Goal: Find specific page/section: Find specific page/section

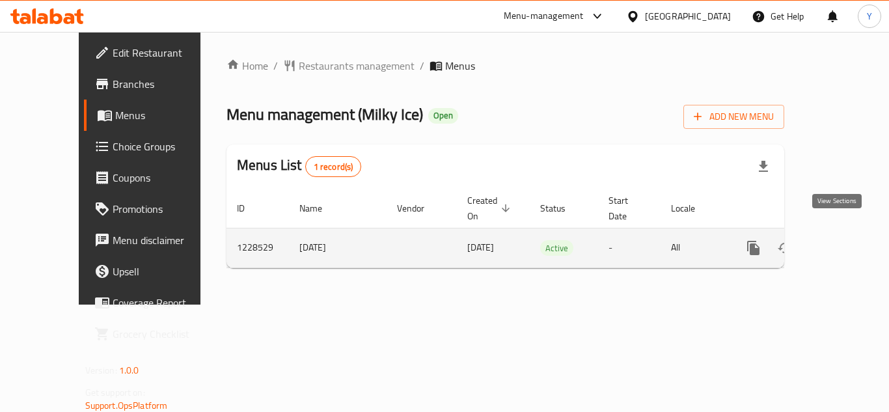
click at [839, 242] on link "enhanced table" at bounding box center [847, 247] width 31 height 31
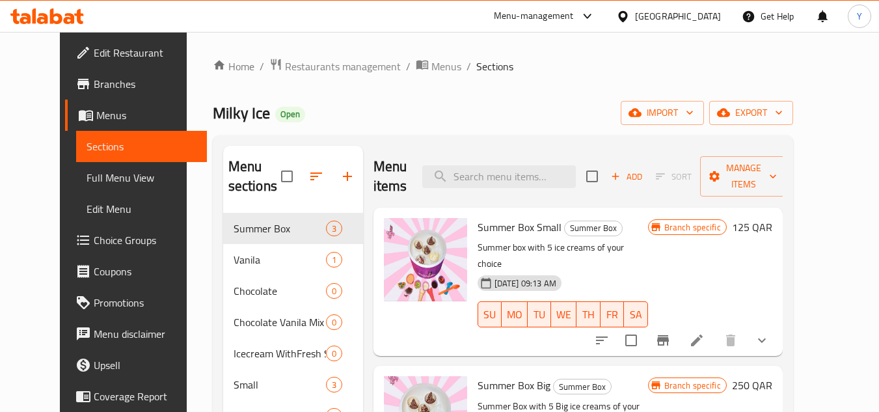
scroll to position [31, 0]
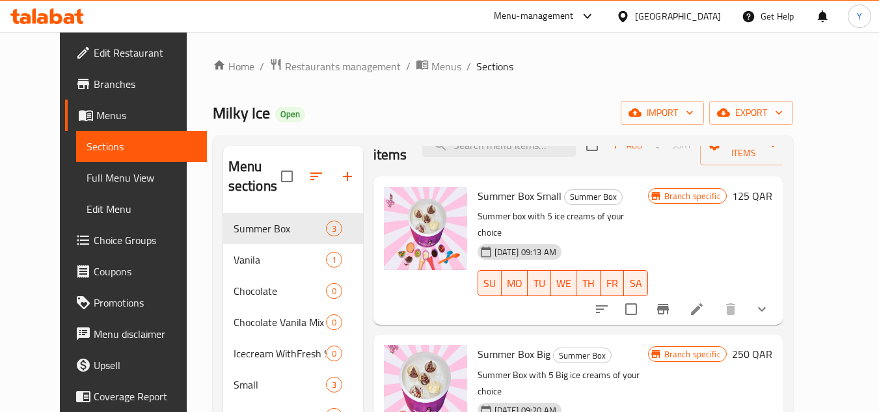
click at [515, 90] on div "Home / Restaurants management / Menus / Sections Milky Ice Open import export M…" at bounding box center [503, 330] width 581 height 545
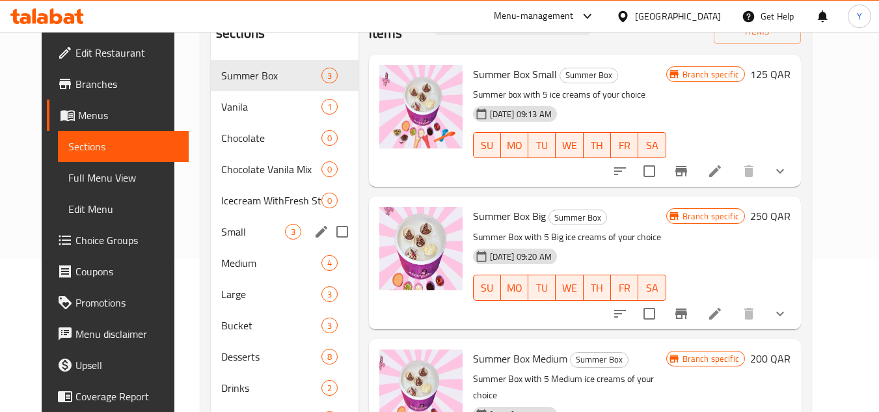
scroll to position [152, 0]
click at [228, 95] on div "Vanila 1" at bounding box center [285, 107] width 148 height 31
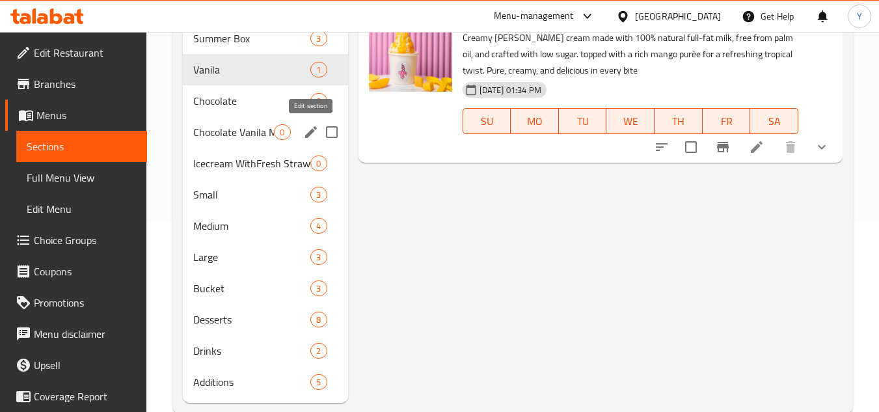
scroll to position [195, 0]
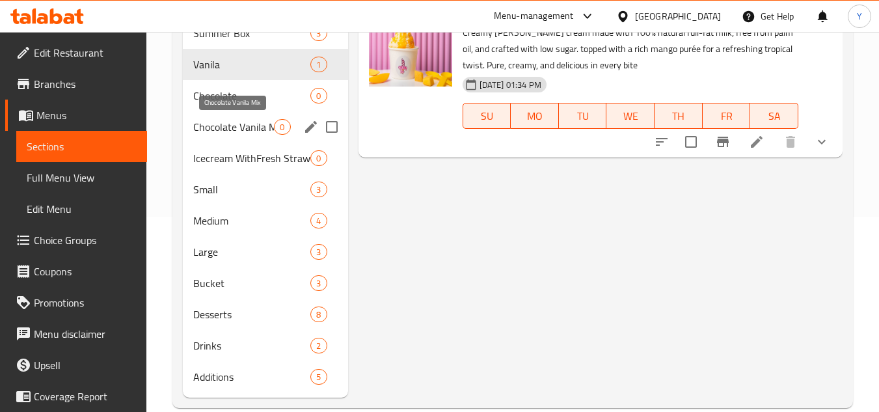
click at [263, 131] on span "Chocolate Vanila Mix" at bounding box center [233, 127] width 81 height 16
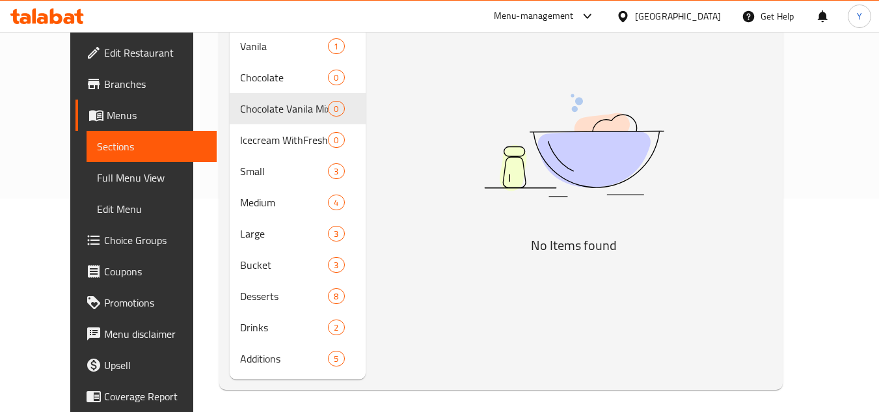
scroll to position [217, 0]
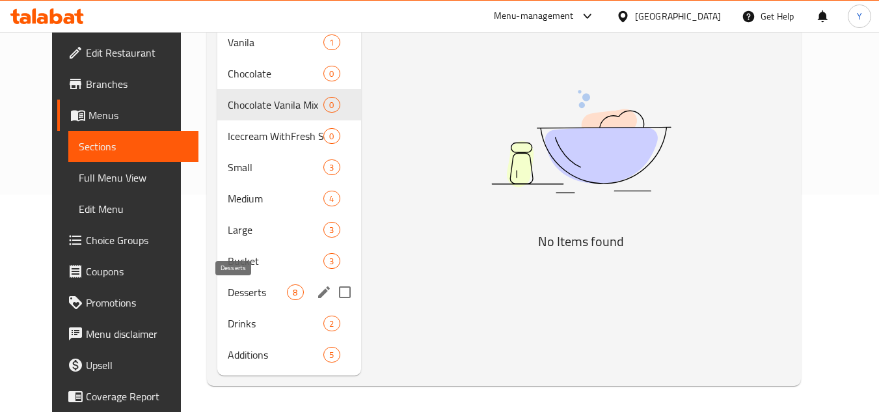
click at [252, 296] on span "Desserts" at bounding box center [257, 292] width 59 height 16
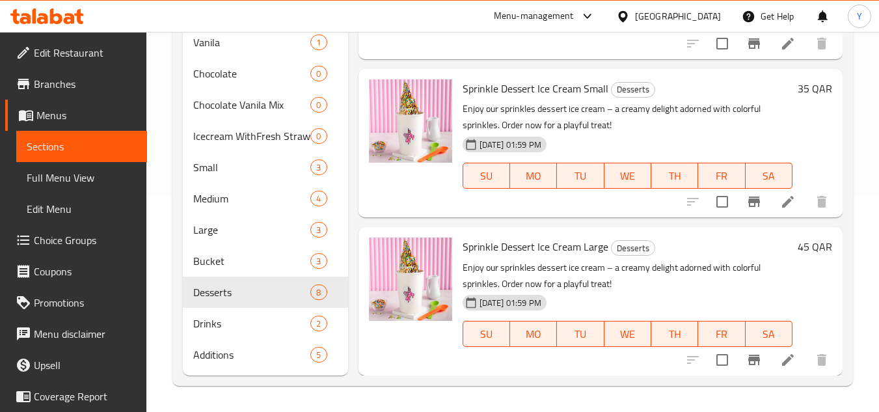
scroll to position [905, 0]
click at [710, 7] on div "[GEOGRAPHIC_DATA]" at bounding box center [669, 16] width 126 height 31
click at [706, 14] on div "[GEOGRAPHIC_DATA]" at bounding box center [678, 16] width 86 height 14
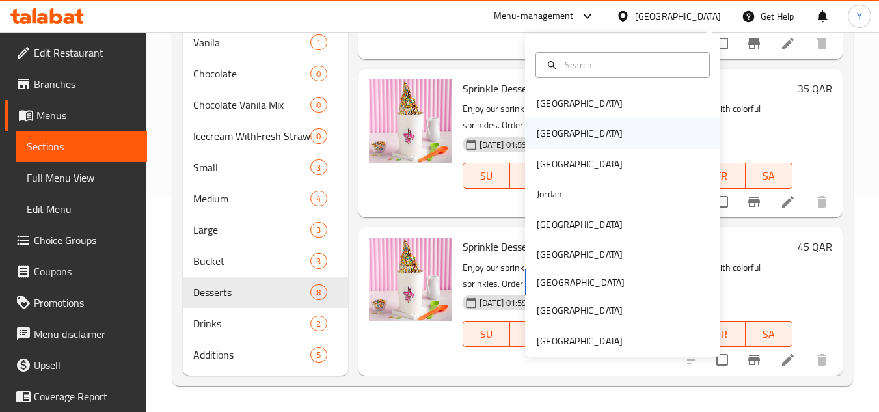
click at [561, 130] on div "[GEOGRAPHIC_DATA]" at bounding box center [622, 133] width 195 height 30
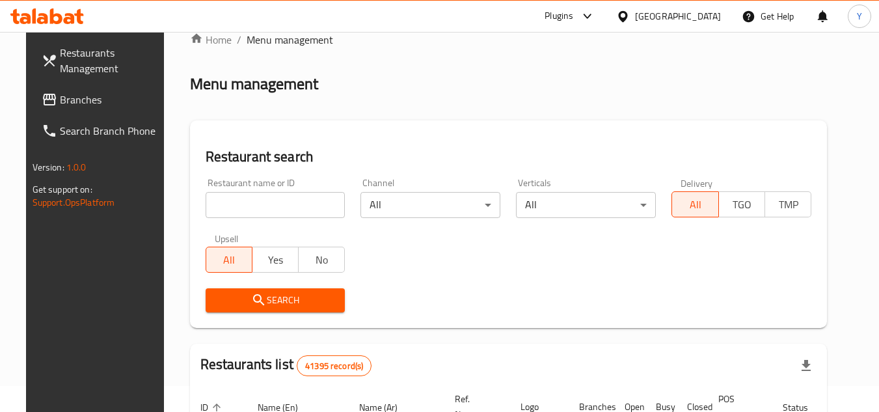
scroll to position [22, 0]
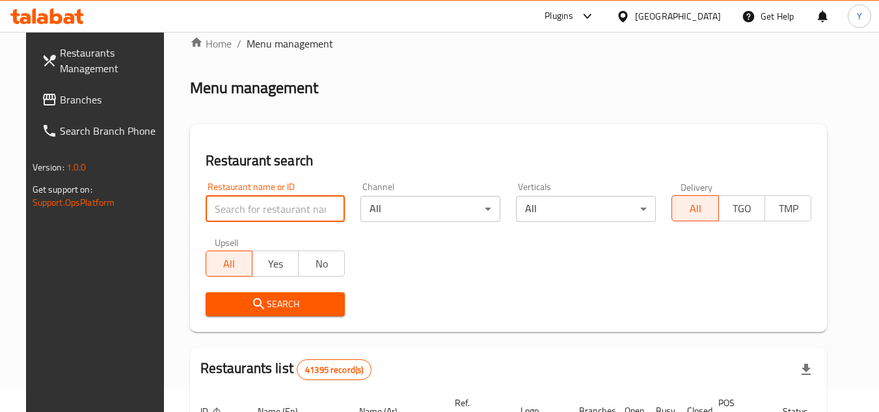
paste input "676018"
type input "676018"
click button "Search" at bounding box center [276, 304] width 140 height 24
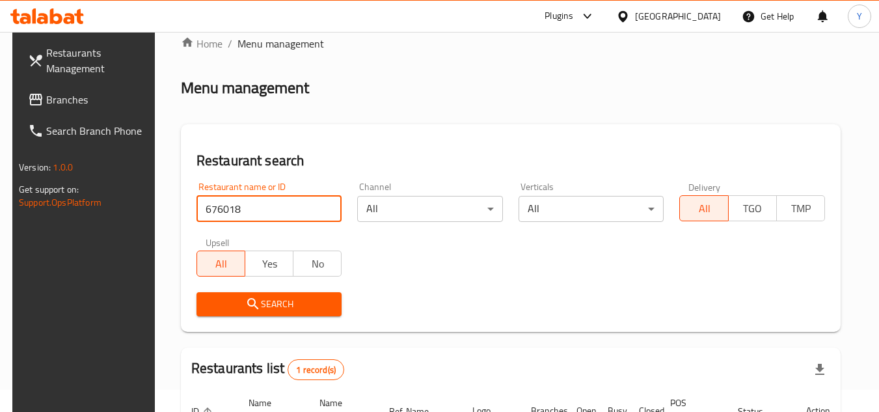
scroll to position [169, 0]
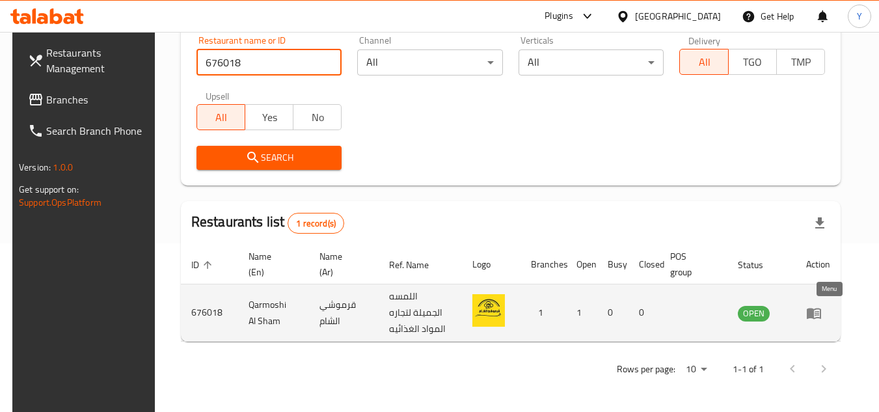
click at [821, 311] on icon "enhanced table" at bounding box center [814, 313] width 14 height 11
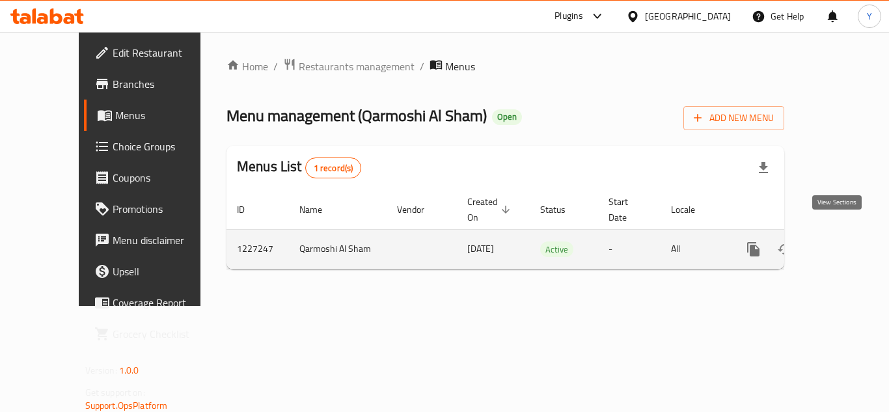
click at [840, 241] on icon "enhanced table" at bounding box center [848, 249] width 16 height 16
